Goal: Navigation & Orientation: Find specific page/section

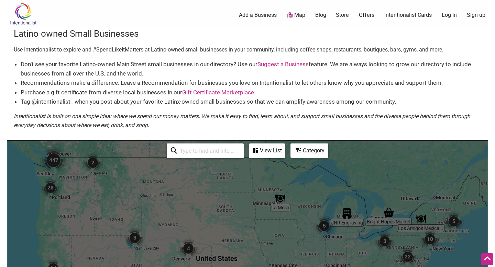
scroll to position [305, 0]
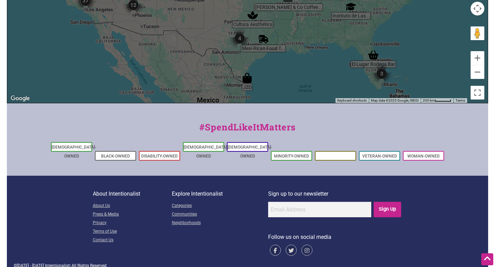
click at [333, 154] on link "Native-Owned" at bounding box center [335, 156] width 30 height 5
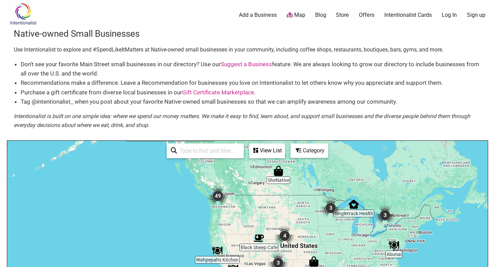
drag, startPoint x: 175, startPoint y: 227, endPoint x: 215, endPoint y: 162, distance: 76.9
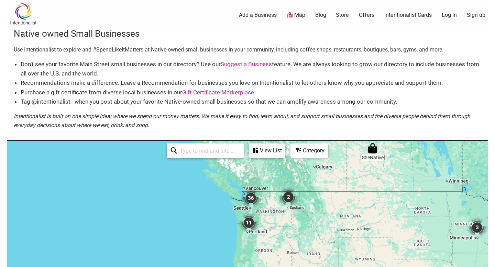
drag, startPoint x: 206, startPoint y: 213, endPoint x: 238, endPoint y: 203, distance: 33.9
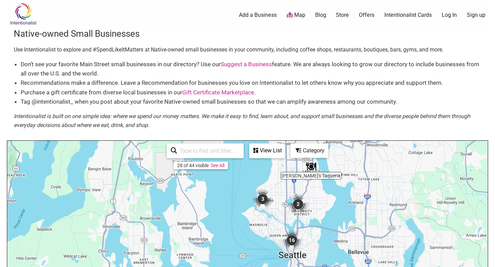
drag, startPoint x: 275, startPoint y: 195, endPoint x: 292, endPoint y: 223, distance: 33.3
click at [300, 204] on img "2" at bounding box center [298, 204] width 21 height 21
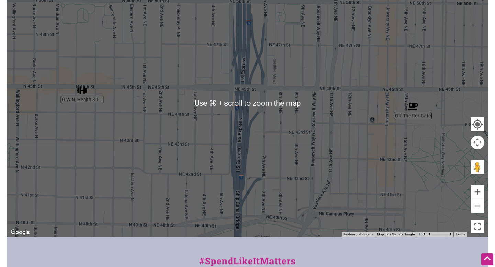
scroll to position [174, 0]
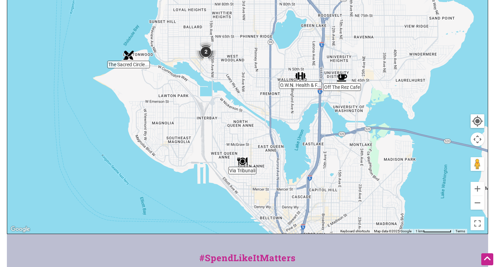
drag, startPoint x: 150, startPoint y: 192, endPoint x: 255, endPoint y: 130, distance: 121.4
click at [255, 130] on div "To navigate, press the arrow keys." at bounding box center [247, 100] width 480 height 267
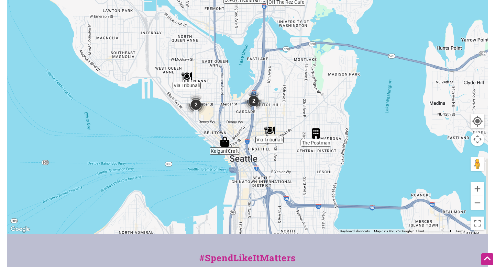
drag, startPoint x: 270, startPoint y: 171, endPoint x: 214, endPoint y: 85, distance: 103.0
click at [214, 85] on div "To navigate, press the arrow keys." at bounding box center [247, 100] width 480 height 267
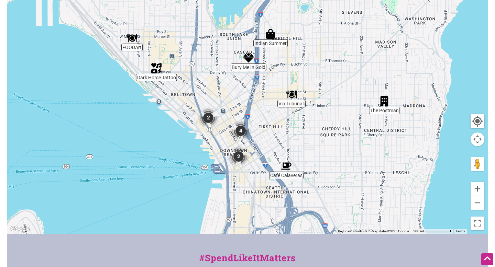
drag, startPoint x: 238, startPoint y: 156, endPoint x: 232, endPoint y: 107, distance: 49.1
click at [232, 107] on div "To navigate, press the arrow keys." at bounding box center [247, 100] width 480 height 267
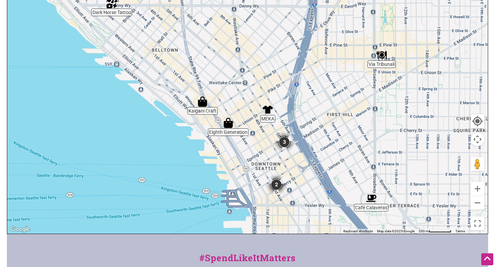
click at [276, 185] on img "2" at bounding box center [276, 185] width 21 height 21
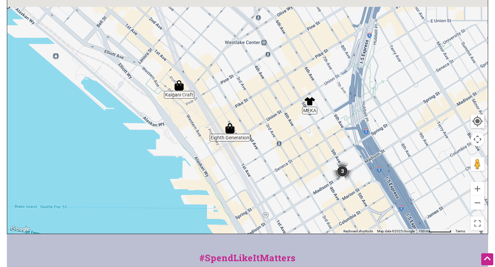
drag, startPoint x: 243, startPoint y: 79, endPoint x: 295, endPoint y: 167, distance: 102.7
click at [295, 167] on div "To navigate, press the arrow keys." at bounding box center [247, 100] width 480 height 267
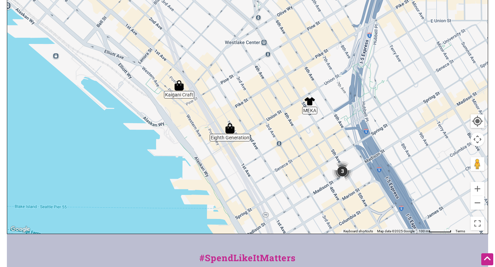
click at [231, 128] on img "Eighth Generation" at bounding box center [230, 128] width 10 height 10
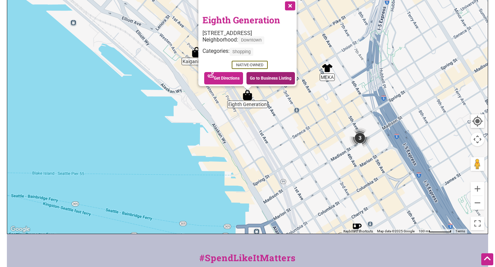
click at [263, 76] on link "Go to Business Listing" at bounding box center [270, 78] width 48 height 12
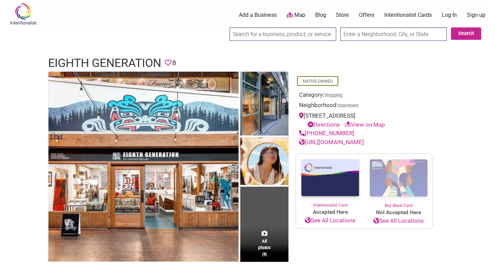
click at [328, 144] on link "[URL][DOMAIN_NAME]" at bounding box center [331, 142] width 65 height 7
